Goal: Task Accomplishment & Management: Use online tool/utility

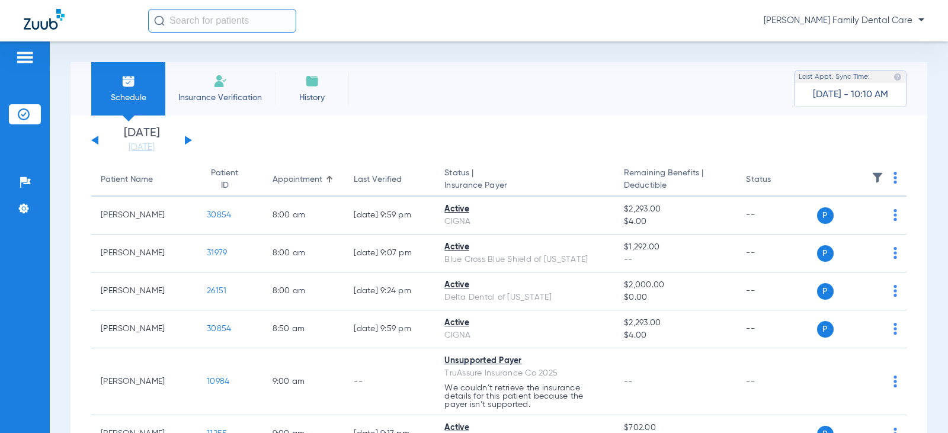
click at [191, 139] on div "[DATE] [DATE] [DATE] [DATE] [DATE] [DATE] [DATE] [DATE] [DATE] [DATE] [DATE] [D…" at bounding box center [141, 140] width 101 height 26
click at [187, 138] on button at bounding box center [188, 140] width 7 height 9
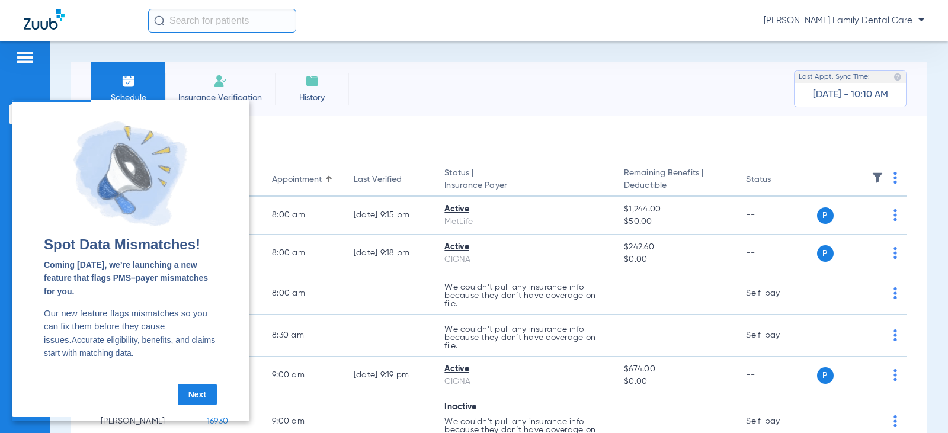
drag, startPoint x: 190, startPoint y: 396, endPoint x: 246, endPoint y: 532, distance: 146.6
click at [190, 396] on link "Next" at bounding box center [197, 394] width 39 height 21
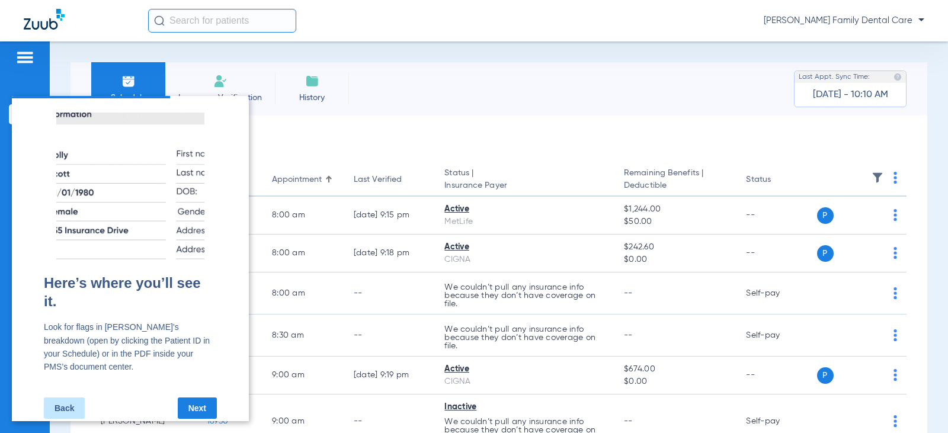
click at [207, 397] on link "Next" at bounding box center [197, 407] width 39 height 21
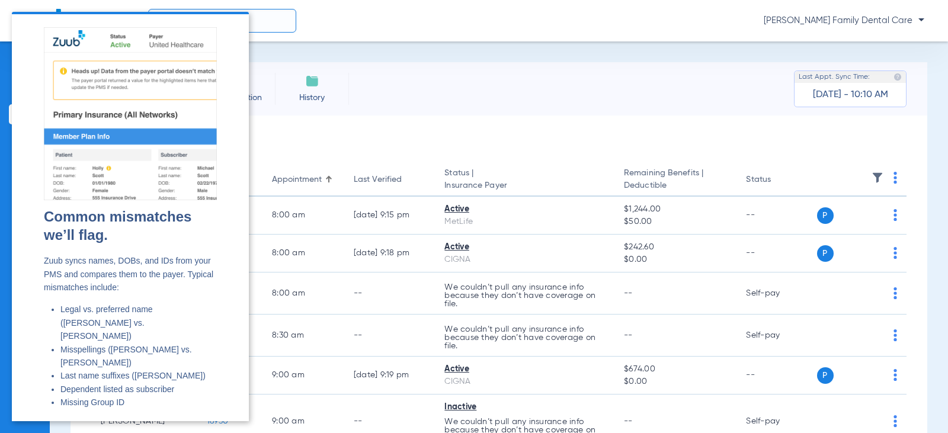
click at [398, 58] on div "Schedule Insurance Verification History Last Appt. Sync Time: [DATE] - 10:10 AM…" at bounding box center [499, 237] width 898 height 392
click at [468, 31] on div "[PERSON_NAME] Family Dental Care" at bounding box center [536, 21] width 776 height 24
click at [208, 21] on cue "Common mismatches we’ll flag. Zuub syncs names, DOBs, and IDs from your PMS and…" at bounding box center [130, 240] width 237 height 452
drag, startPoint x: 381, startPoint y: 8, endPoint x: 329, endPoint y: 95, distance: 101.5
click at [381, 9] on div "[PERSON_NAME] Family Dental Care" at bounding box center [474, 20] width 948 height 41
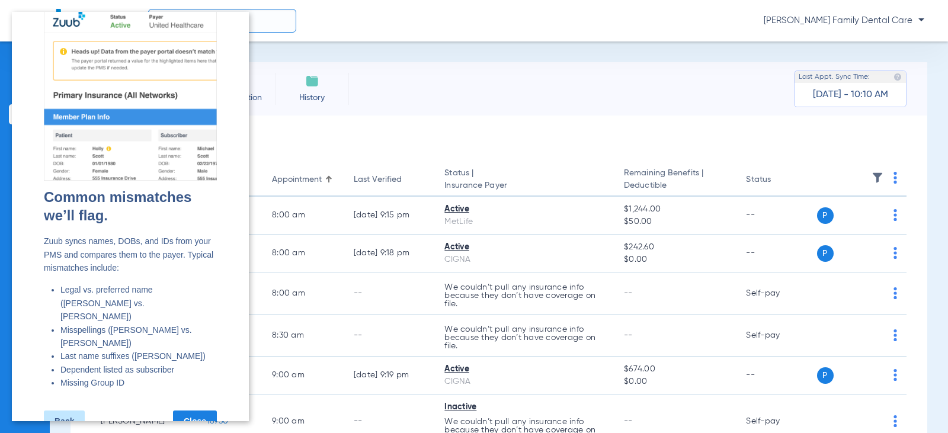
scroll to position [31, 0]
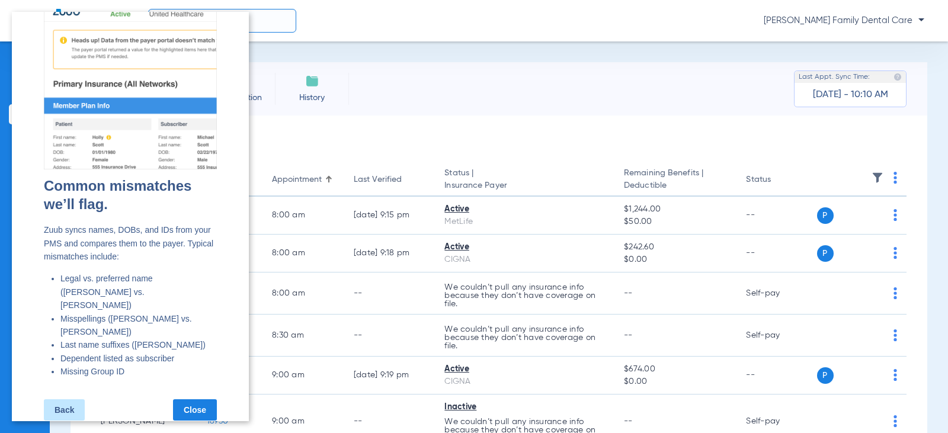
click at [188, 399] on link "Close" at bounding box center [195, 409] width 44 height 21
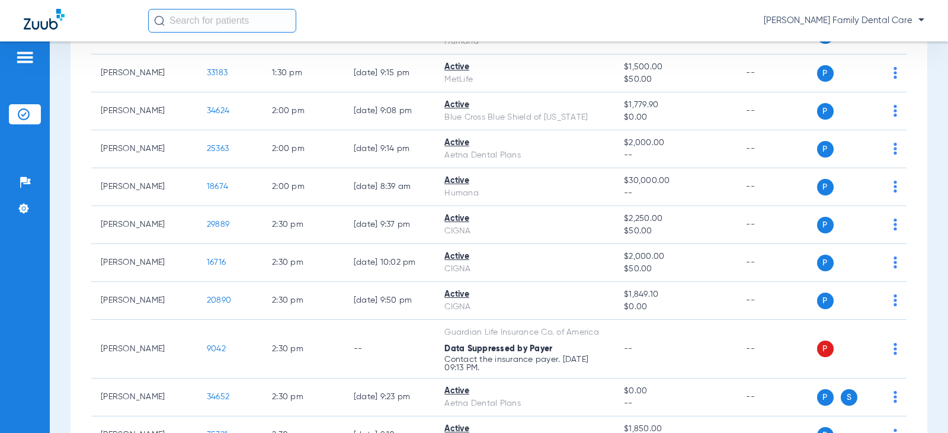
scroll to position [1362, 0]
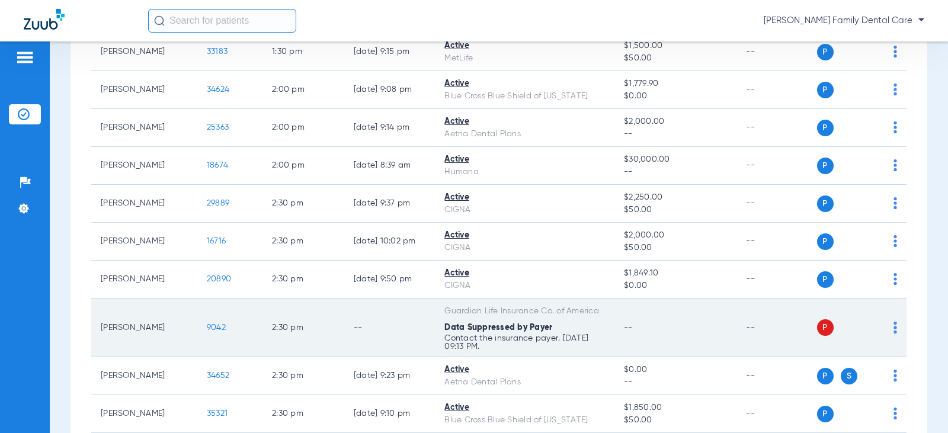
click at [888, 327] on td "P S" at bounding box center [862, 328] width 90 height 59
click at [893, 327] on img at bounding box center [895, 328] width 4 height 12
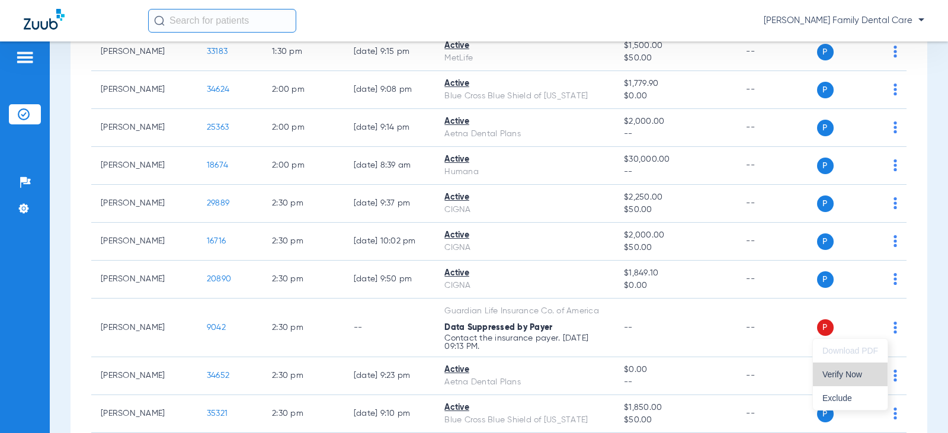
click at [853, 371] on span "Verify Now" at bounding box center [850, 374] width 56 height 8
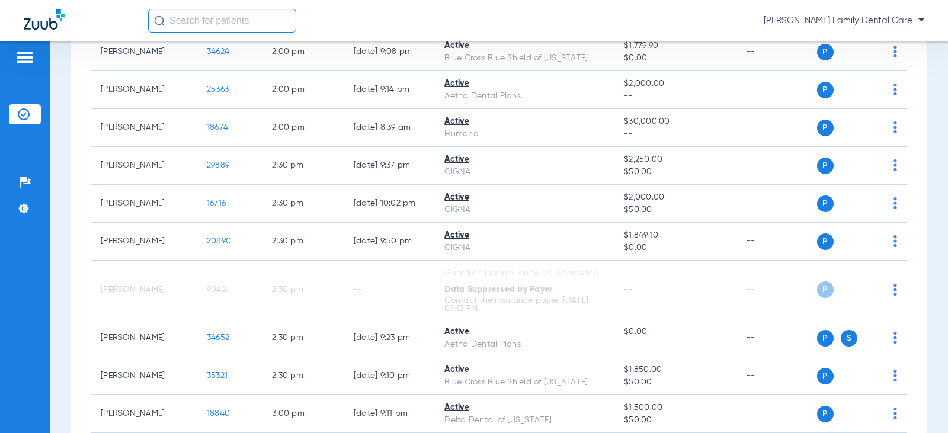
scroll to position [1324, 0]
